Goal: Information Seeking & Learning: Learn about a topic

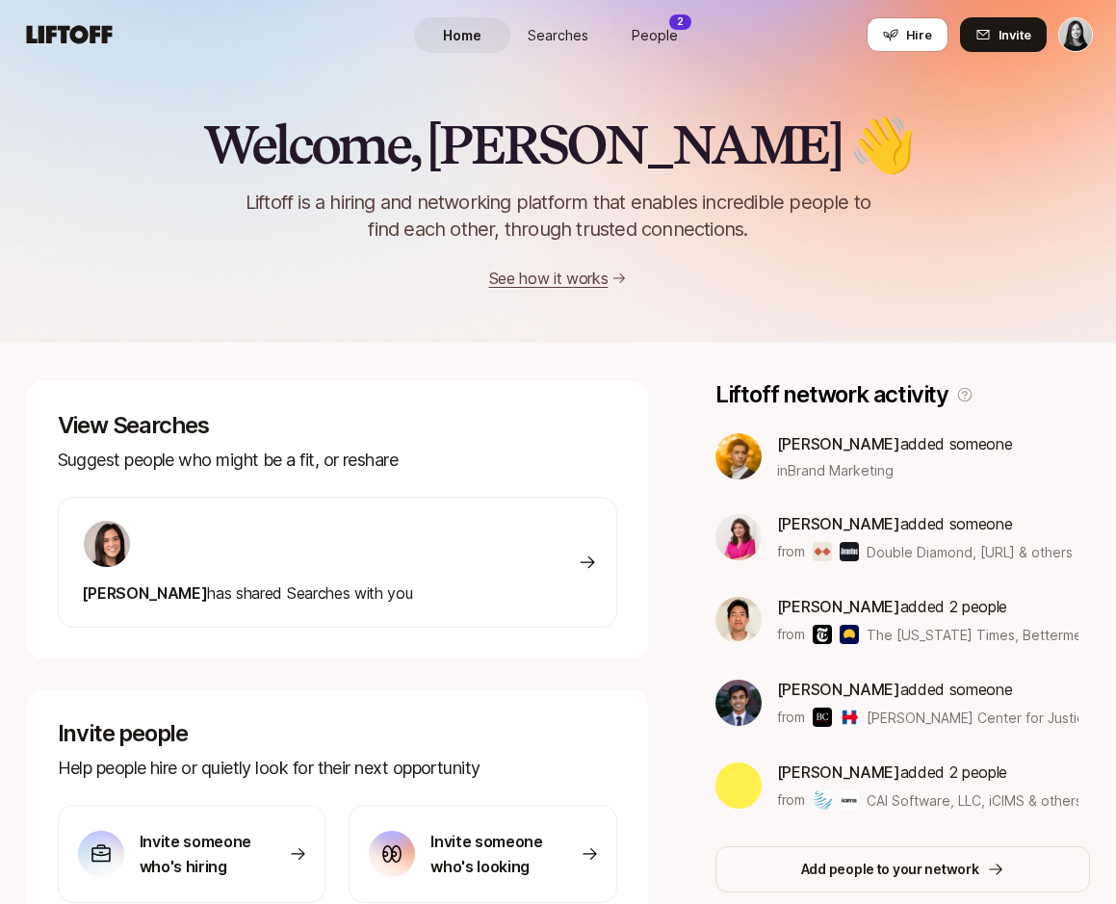
click at [570, 546] on div "[PERSON_NAME] has shared Searches with you" at bounding box center [337, 562] width 559 height 131
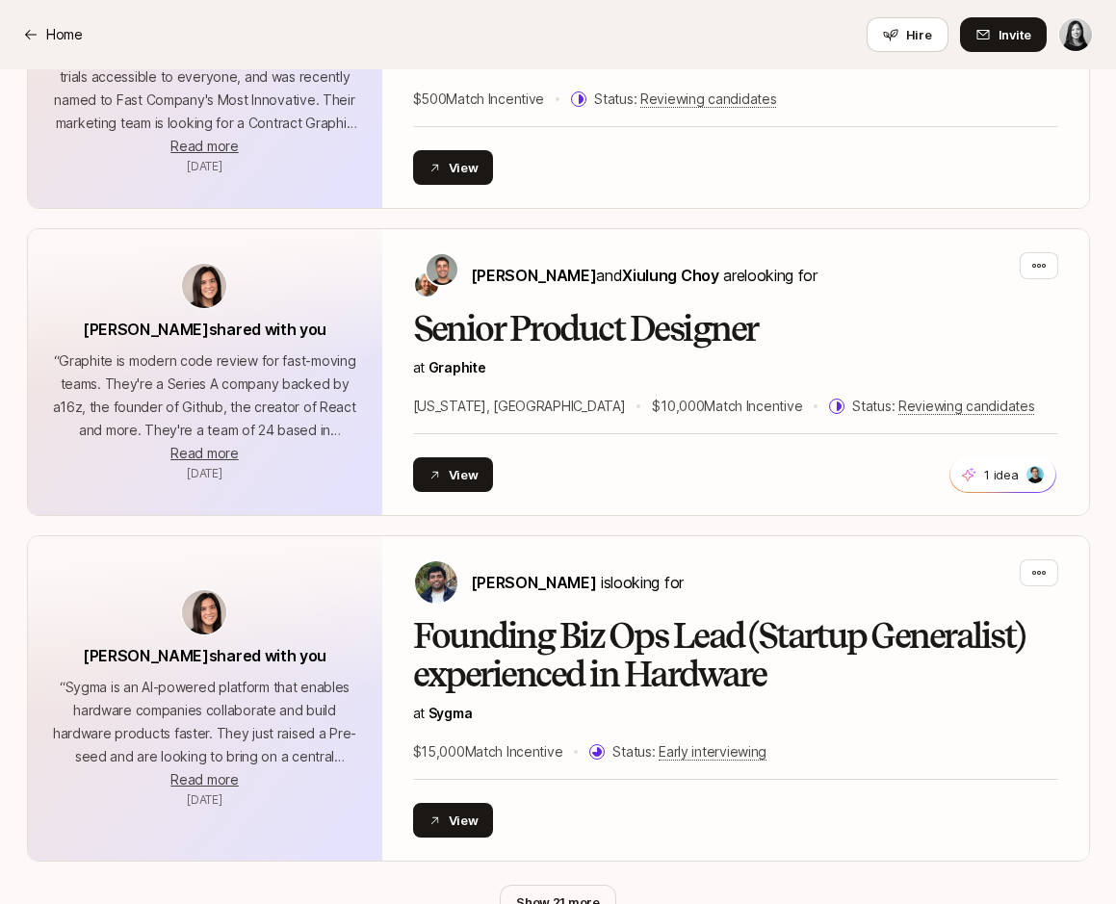
scroll to position [7283, 0]
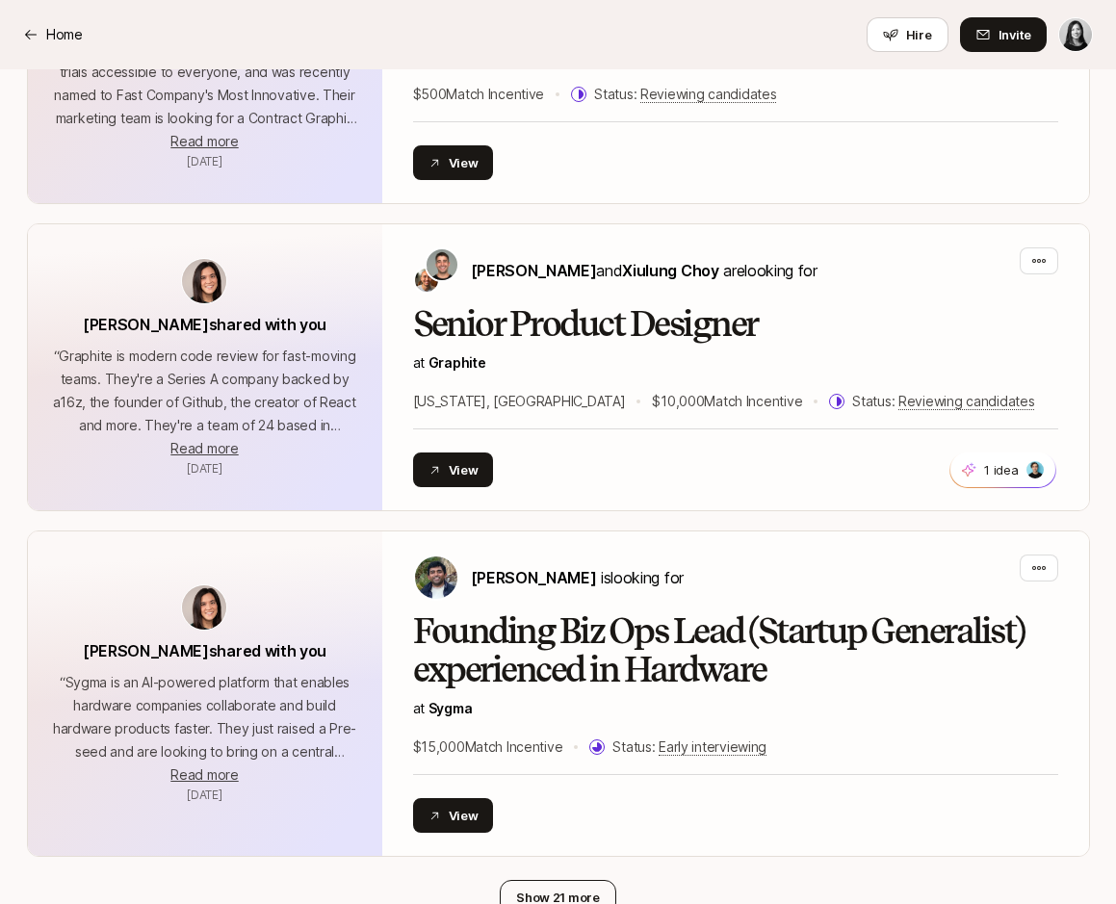
click at [592, 880] on button "Show 21 more" at bounding box center [558, 897] width 117 height 35
click at [580, 880] on button "Show fewer" at bounding box center [557, 897] width 104 height 35
click at [580, 880] on button "Show 21 more" at bounding box center [558, 897] width 117 height 35
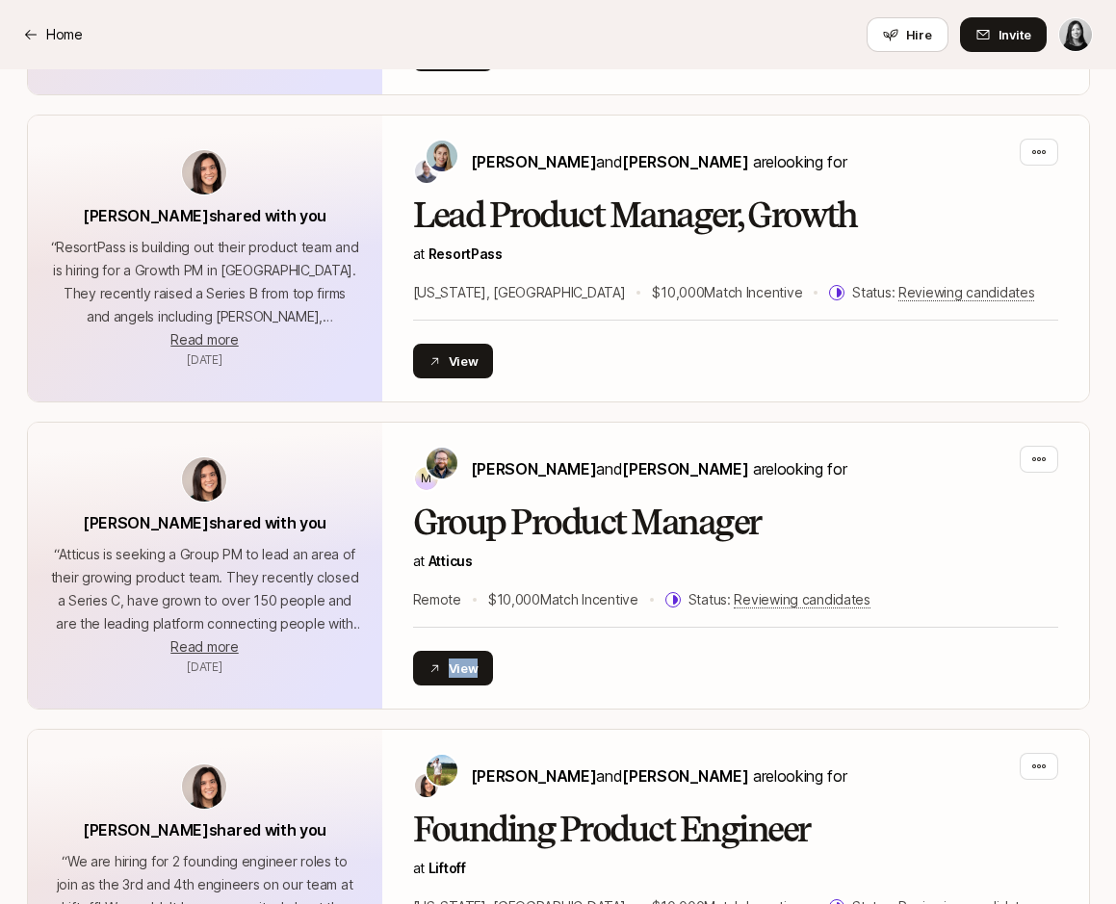
scroll to position [3531, 0]
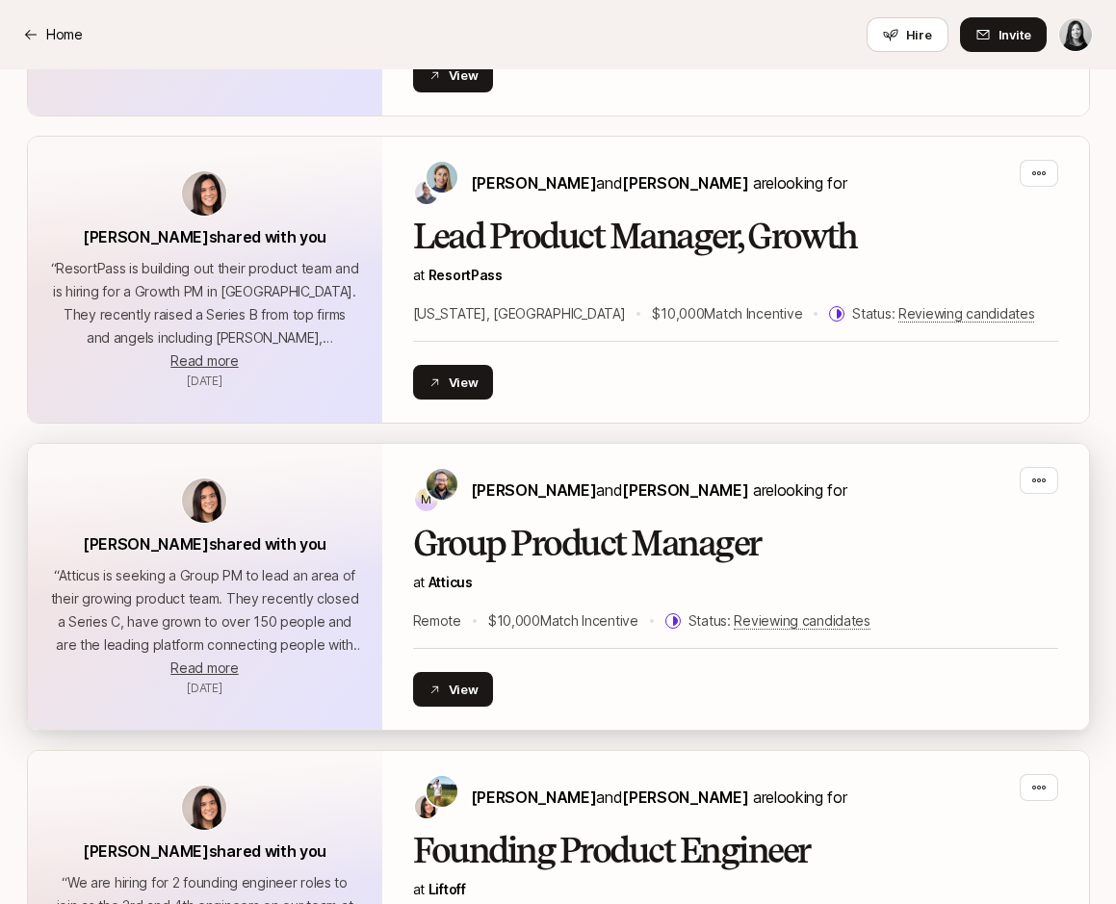
click at [514, 525] on h2 "Group Product Manager" at bounding box center [735, 544] width 645 height 39
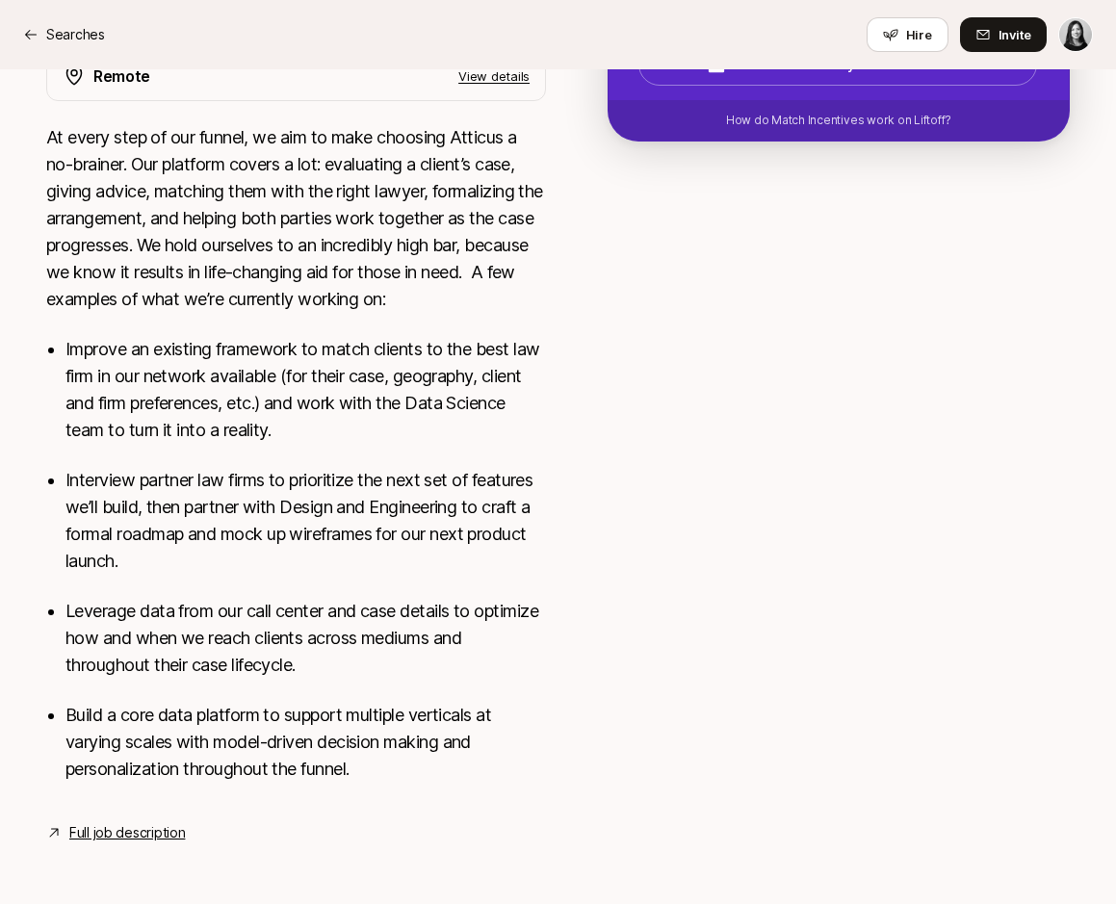
scroll to position [571, 0]
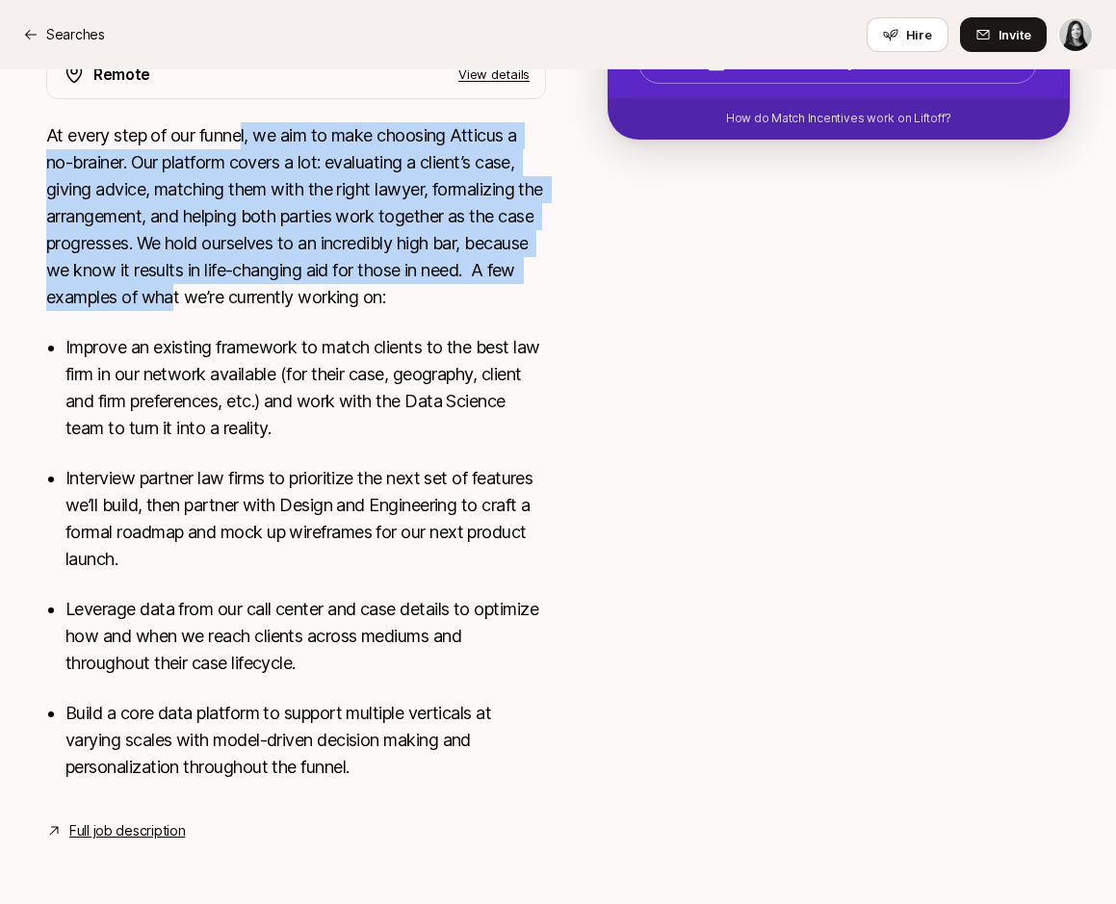
drag, startPoint x: 242, startPoint y: 143, endPoint x: 225, endPoint y: 308, distance: 166.4
click at [225, 308] on p "At every step of our funnel, we aim to make choosing Atticus a no-brainer. Our …" at bounding box center [296, 216] width 500 height 189
click at [224, 308] on p "At every step of our funnel, we aim to make choosing Atticus a no-brainer. Our …" at bounding box center [296, 216] width 500 height 189
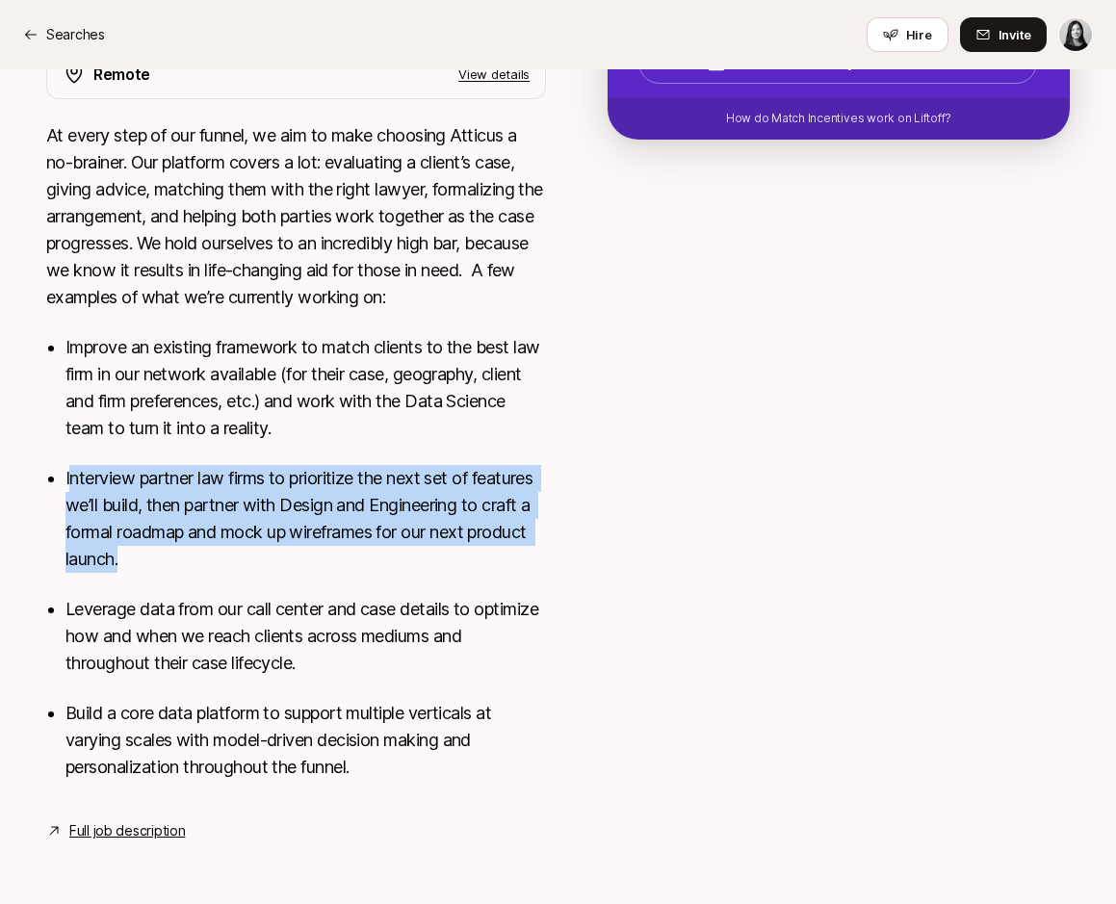
drag, startPoint x: 72, startPoint y: 479, endPoint x: 191, endPoint y: 567, distance: 147.3
click at [191, 567] on p "Interview partner law firms to prioritize the next set of features we’ll build,…" at bounding box center [305, 519] width 480 height 108
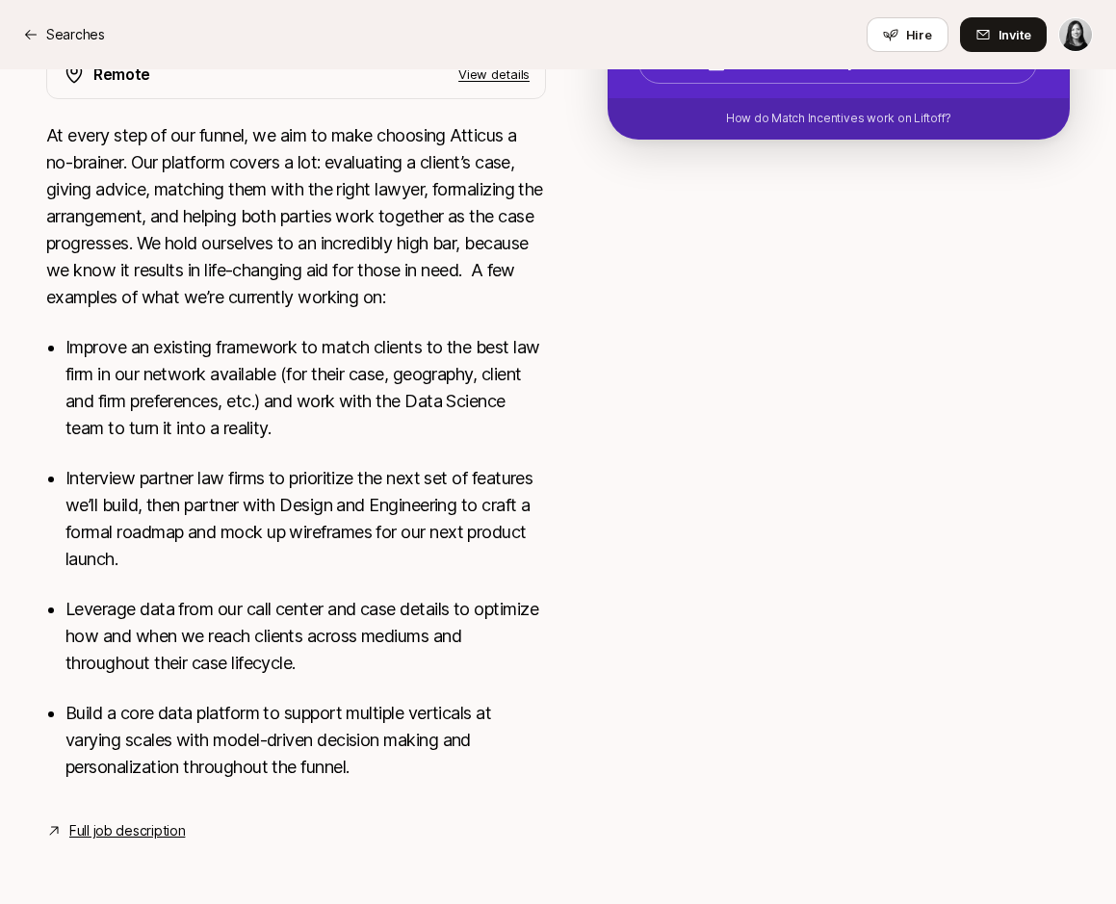
click at [142, 828] on link "Full job description" at bounding box center [127, 830] width 116 height 23
